Goal: Task Accomplishment & Management: Manage account settings

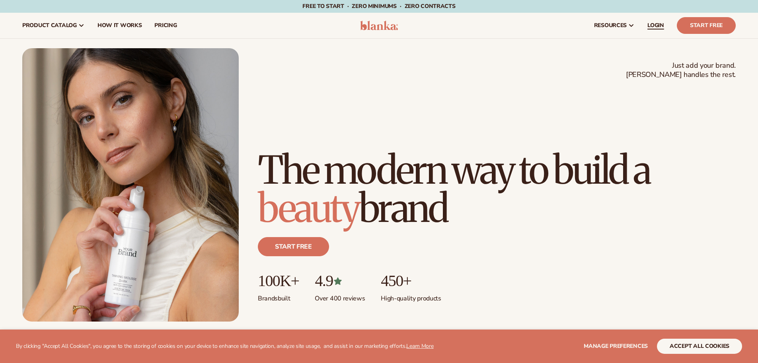
click at [653, 25] on span "LOGIN" at bounding box center [655, 25] width 17 height 6
